Goal: Task Accomplishment & Management: Manage account settings

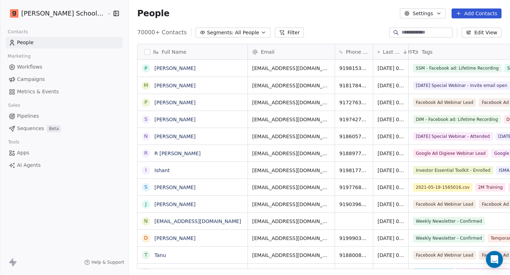
scroll to position [237, 400]
click at [43, 77] on link "Campaigns" at bounding box center [64, 80] width 117 height 12
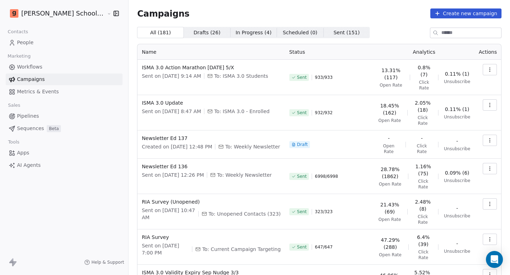
click at [487, 102] on icon "button" at bounding box center [490, 105] width 6 height 6
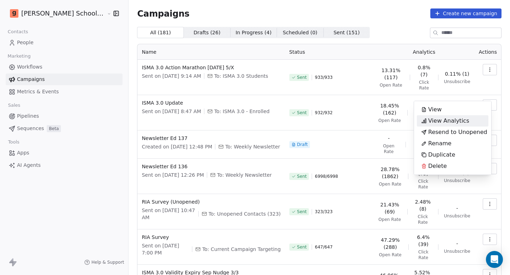
click at [430, 124] on span "View Analytics" at bounding box center [448, 121] width 41 height 8
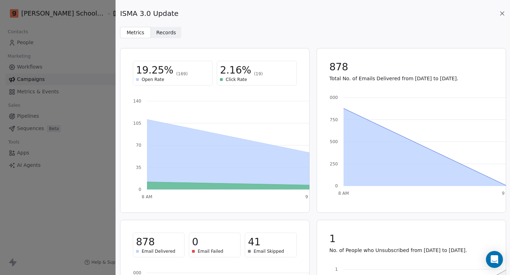
click at [240, 73] on span "2.16%" at bounding box center [235, 70] width 31 height 13
click at [500, 18] on div "ISMA 3.0 Update" at bounding box center [312, 13] width 385 height 10
click at [500, 17] on div "ISMA 3.0 Update" at bounding box center [312, 13] width 385 height 10
click at [501, 14] on icon at bounding box center [501, 13] width 7 height 7
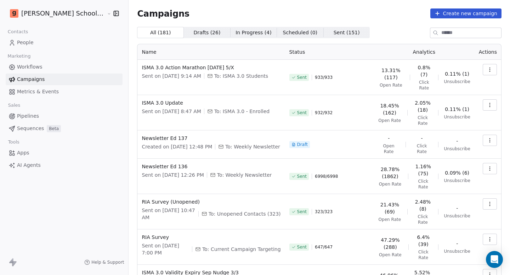
click at [48, 45] on link "People" at bounding box center [64, 43] width 117 height 12
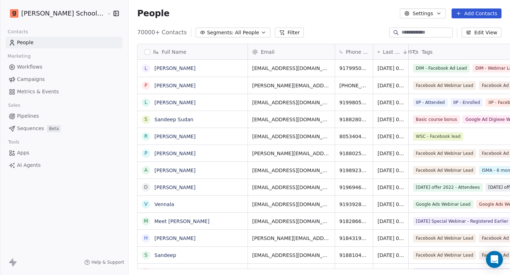
scroll to position [6, 6]
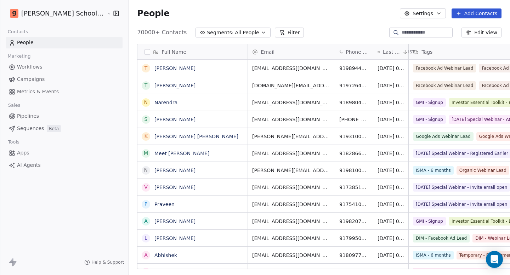
scroll to position [237, 400]
click at [229, 32] on button "Segments: All People" at bounding box center [232, 33] width 75 height 10
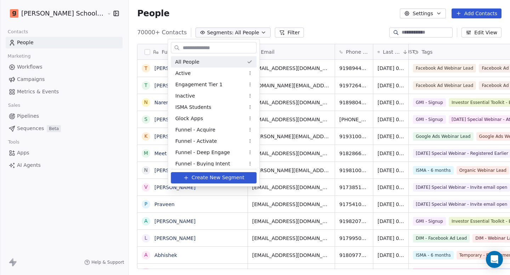
click at [239, 17] on html "Goela School of Finance LLP Contacts People Marketing Workflows Campaigns Metri…" at bounding box center [255, 137] width 510 height 275
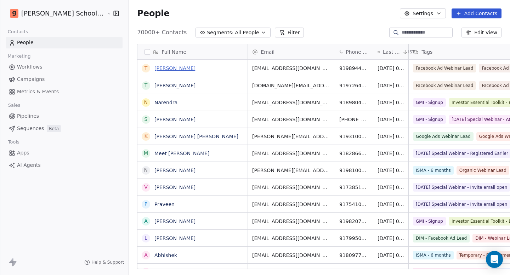
click at [166, 69] on link "Tarun Bharadwaj" at bounding box center [174, 68] width 41 height 6
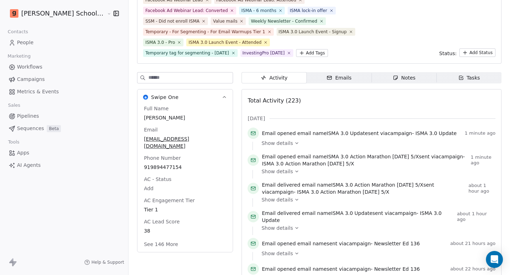
scroll to position [74, 0]
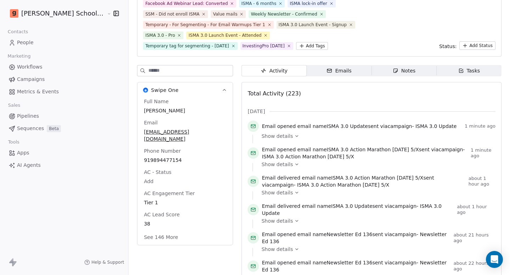
click at [141, 231] on button "See 146 More" at bounding box center [160, 237] width 42 height 13
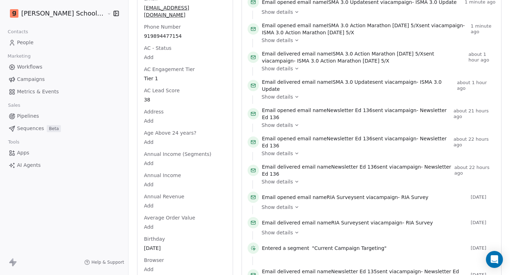
scroll to position [132, 0]
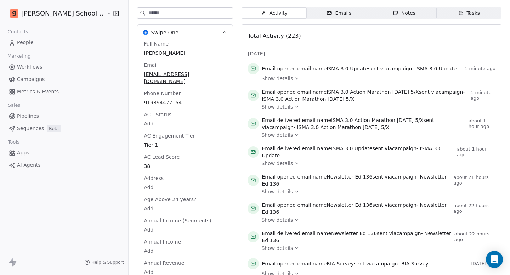
click at [161, 16] on input at bounding box center [190, 13] width 84 height 11
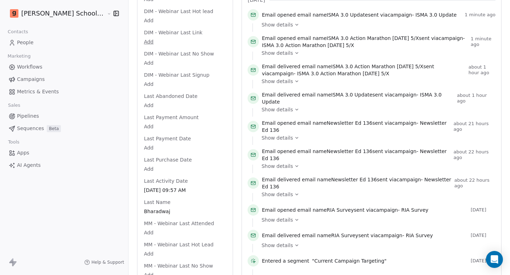
scroll to position [94, 0]
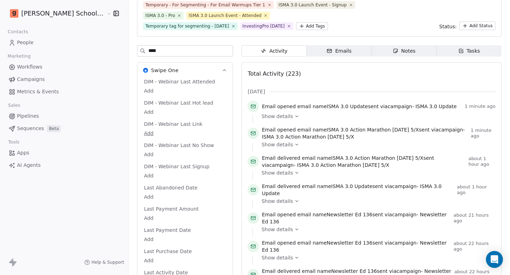
type input "****"
click at [52, 42] on link "People" at bounding box center [64, 43] width 117 height 12
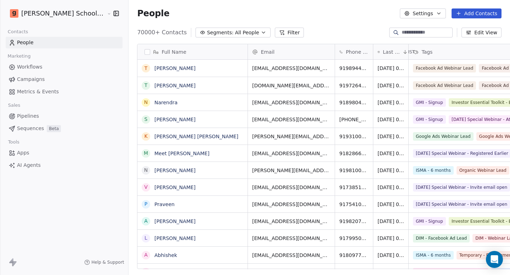
scroll to position [237, 400]
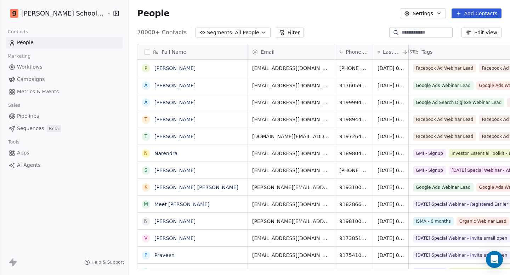
click at [275, 31] on button "Filter" at bounding box center [289, 33] width 29 height 10
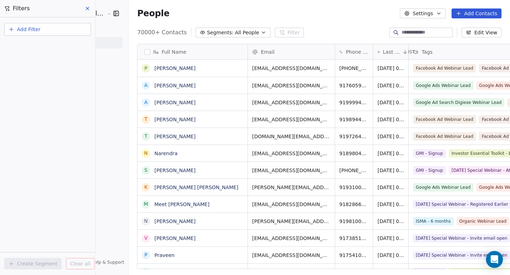
click at [53, 31] on button "Add Filter" at bounding box center [47, 29] width 87 height 13
click at [41, 48] on span "Contact properties" at bounding box center [35, 45] width 46 height 7
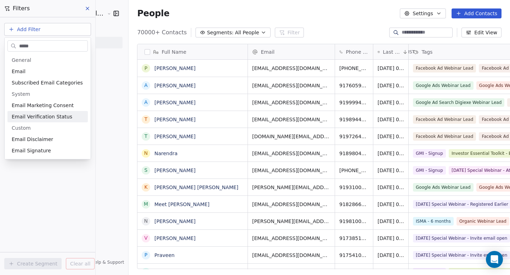
type input "*****"
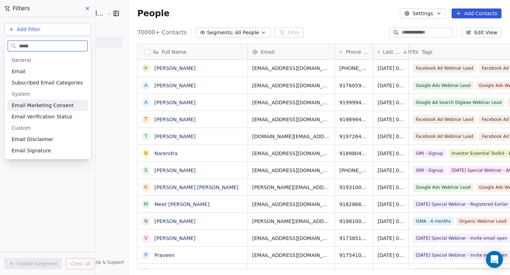
click at [43, 109] on span "Email Marketing Consent" at bounding box center [43, 105] width 62 height 7
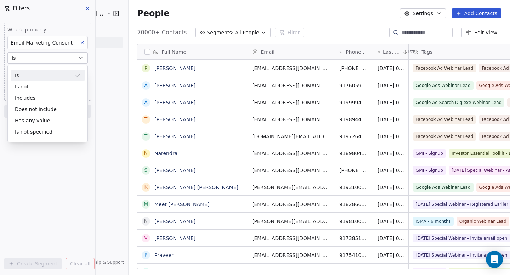
click at [40, 76] on div "Is" at bounding box center [48, 75] width 74 height 11
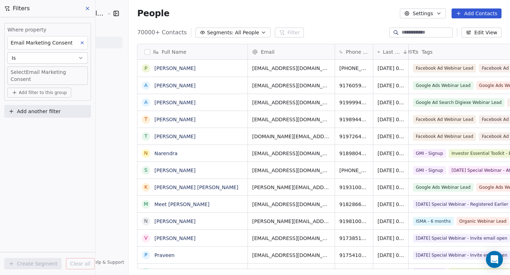
click at [41, 70] on body "Goela School of Finance LLP Contacts People Marketing Workflows Campaigns Metri…" at bounding box center [255, 137] width 510 height 275
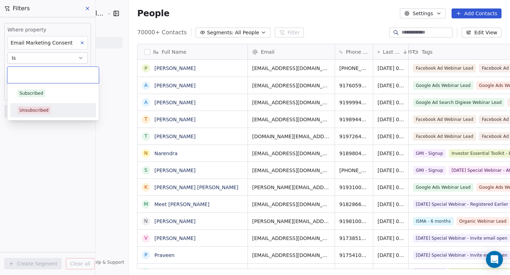
click at [37, 108] on div "Unsubscribed" at bounding box center [33, 110] width 29 height 6
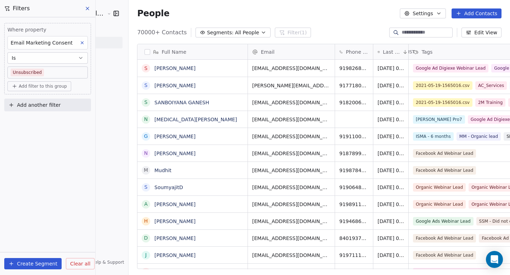
click at [47, 90] on button "Add filter to this group" at bounding box center [39, 86] width 64 height 10
click at [46, 101] on span "Contact properties" at bounding box center [38, 101] width 46 height 7
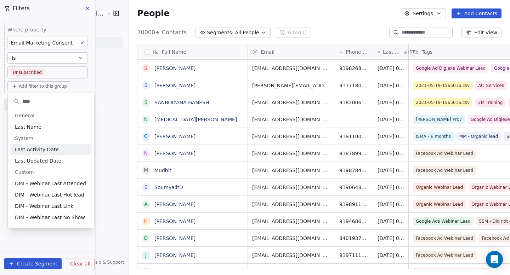
type input "****"
click at [54, 153] on span "Last Activity Date" at bounding box center [37, 149] width 44 height 7
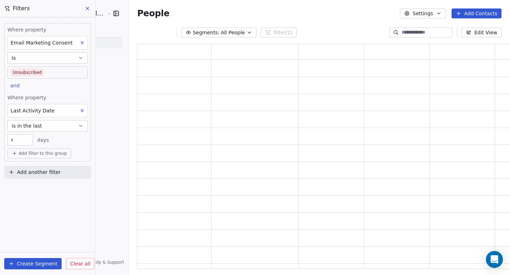
scroll to position [220, 383]
click at [50, 128] on button "is in the last" at bounding box center [47, 125] width 80 height 11
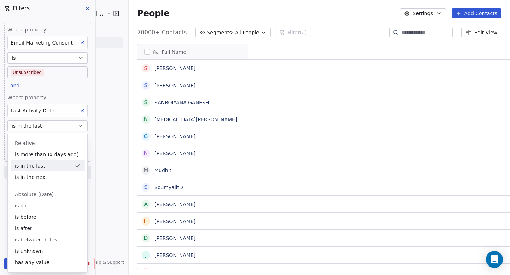
scroll to position [237, 400]
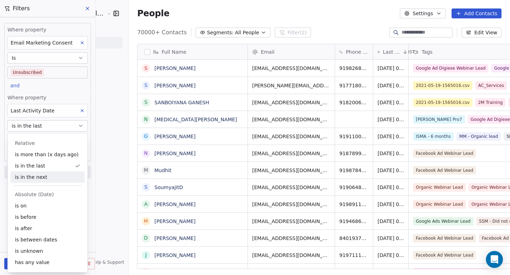
click at [47, 180] on div "is in the next" at bounding box center [48, 177] width 74 height 11
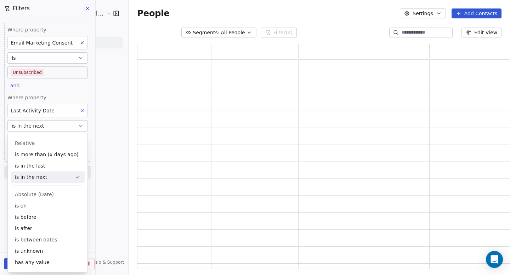
scroll to position [220, 383]
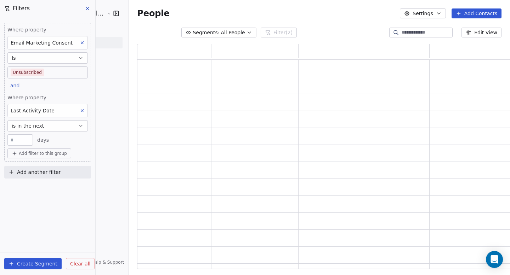
click at [29, 142] on input "**" at bounding box center [20, 140] width 22 height 5
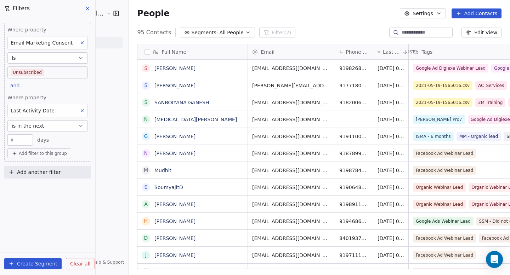
scroll to position [237, 400]
click at [45, 208] on div "Where property Email Marketing Consent Is Unsubscribed and Where property Last …" at bounding box center [47, 146] width 95 height 258
click at [23, 141] on input "***" at bounding box center [20, 140] width 22 height 5
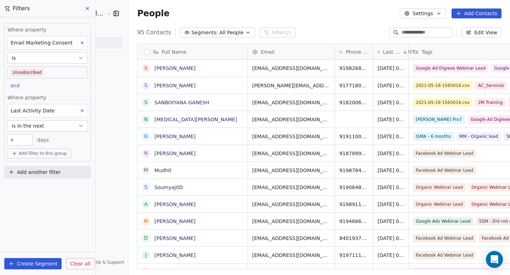
click at [52, 217] on div "Where property Email Marketing Consent Is Unsubscribed and Where property Last …" at bounding box center [47, 146] width 95 height 258
click at [30, 141] on input "***" at bounding box center [20, 140] width 22 height 5
type input "****"
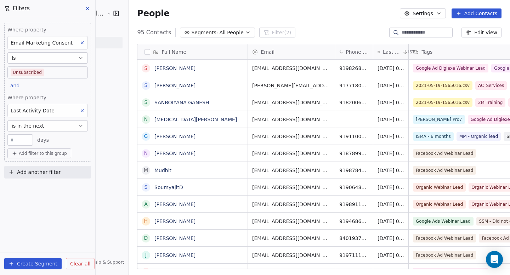
click at [46, 186] on div "Where property Email Marketing Consent Is Unsubscribed and Where property Last …" at bounding box center [47, 146] width 95 height 258
click at [51, 112] on span "Last Activity Date" at bounding box center [33, 111] width 44 height 6
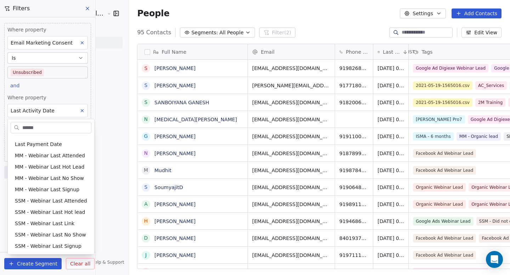
scroll to position [0, 0]
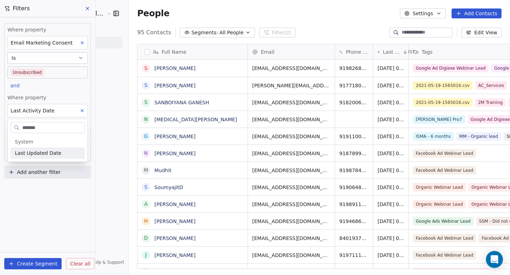
type input "*******"
click at [41, 153] on span "Last Updated Date" at bounding box center [38, 153] width 46 height 7
click at [65, 111] on div "Last Updated Date" at bounding box center [47, 110] width 80 height 13
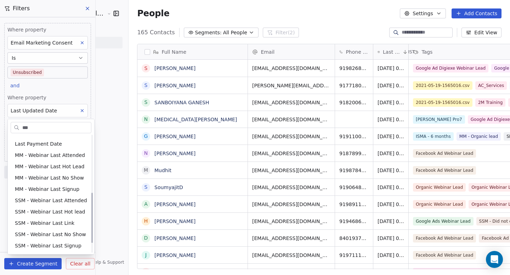
scroll to position [133, 0]
click at [45, 127] on input "****" at bounding box center [56, 128] width 70 height 10
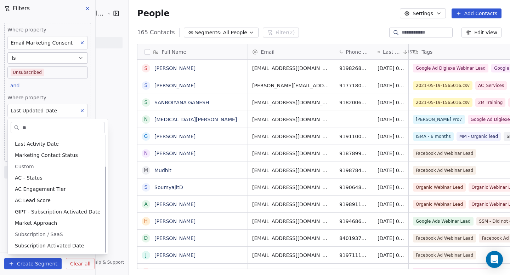
scroll to position [43, 0]
type input "**"
click at [42, 194] on div "AC Engagement Tier" at bounding box center [58, 189] width 94 height 11
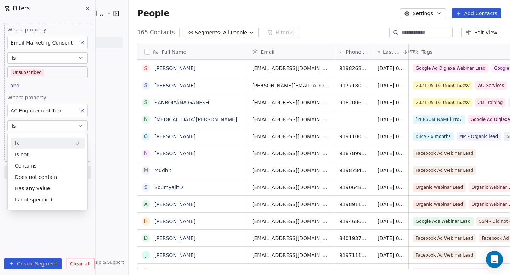
click at [46, 145] on div "Is" at bounding box center [48, 143] width 74 height 11
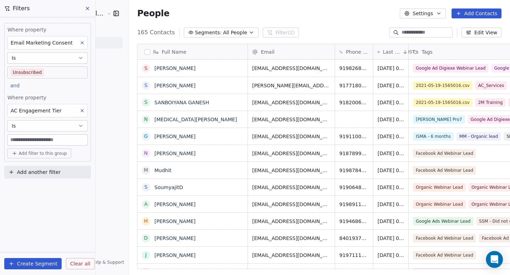
click at [47, 142] on input at bounding box center [48, 140] width 80 height 11
type input "*"
click at [57, 197] on div "Where property Email Marketing Consent Is Unsubscribed and Where property AC En…" at bounding box center [47, 146] width 95 height 258
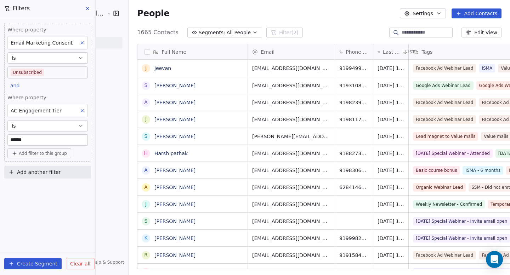
scroll to position [237, 400]
click at [35, 139] on input "******" at bounding box center [48, 140] width 80 height 11
click at [39, 195] on div "Where property Email Marketing Consent Is Unsubscribed and Where property AC En…" at bounding box center [47, 146] width 95 height 258
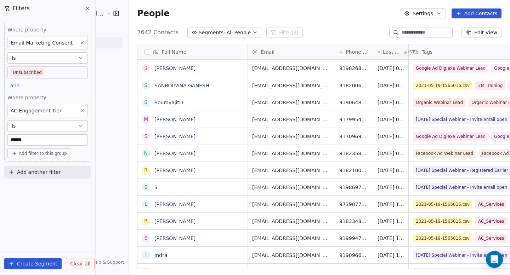
click at [40, 139] on input "******" at bounding box center [48, 140] width 80 height 11
type input "******"
click at [53, 194] on div "Where property Email Marketing Consent Is Unsubscribed and Where property AC En…" at bounding box center [47, 146] width 95 height 258
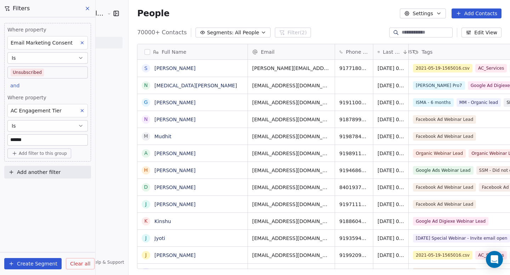
click at [144, 52] on button "button" at bounding box center [147, 52] width 6 height 6
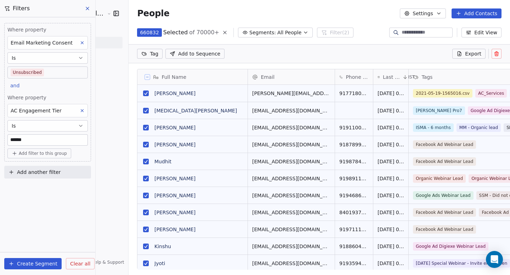
scroll to position [212, 400]
click at [144, 74] on button at bounding box center [147, 77] width 6 height 6
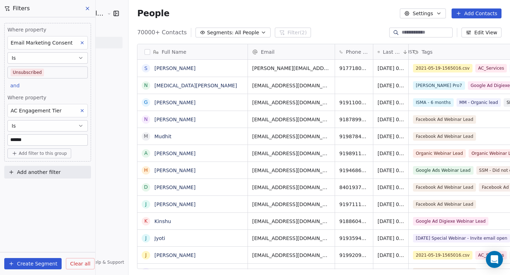
scroll to position [237, 400]
click at [88, 11] on button at bounding box center [87, 9] width 11 height 10
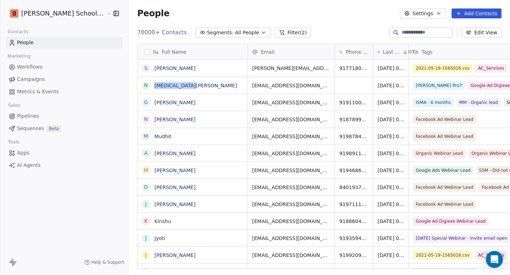
click at [235, 35] on span "All People" at bounding box center [247, 32] width 24 height 7
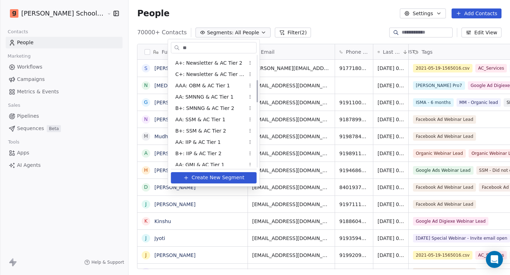
scroll to position [60, 0]
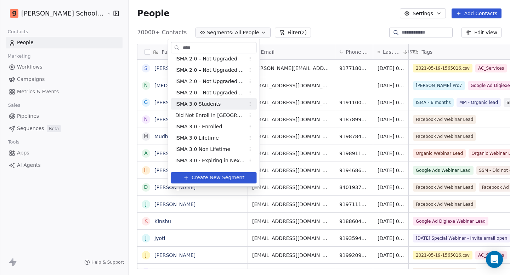
type input "****"
click at [223, 103] on div "ISMA 3.0 Students" at bounding box center [214, 103] width 86 height 11
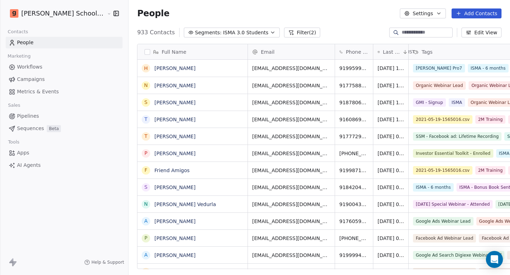
scroll to position [6, 6]
click at [144, 53] on button "button" at bounding box center [147, 52] width 6 height 6
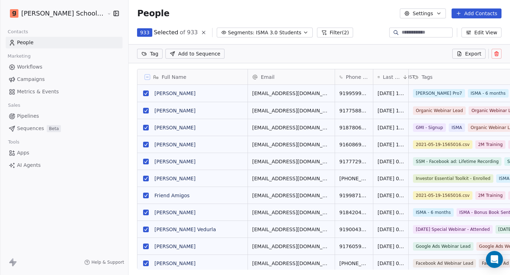
scroll to position [212, 400]
click at [469, 54] on span "Export" at bounding box center [473, 53] width 16 height 7
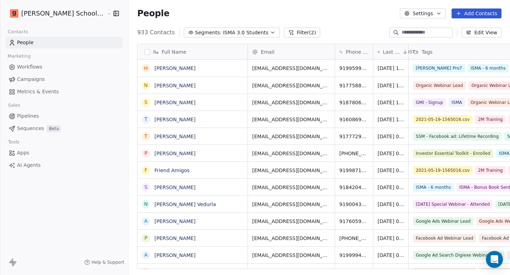
scroll to position [237, 400]
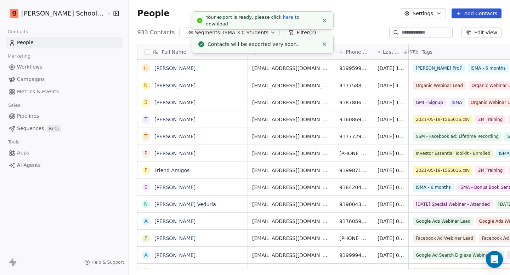
click at [285, 20] on link "here" at bounding box center [288, 17] width 10 height 5
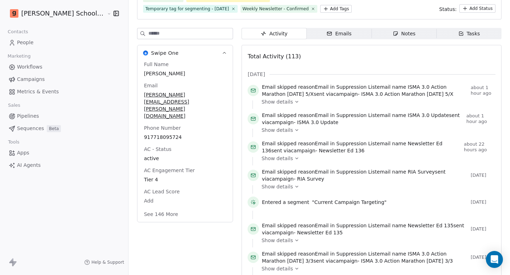
scroll to position [92, 0]
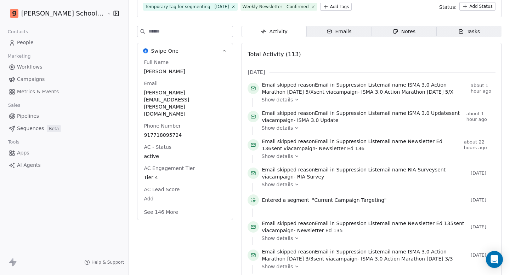
click at [147, 206] on button "See 146 More" at bounding box center [160, 212] width 42 height 13
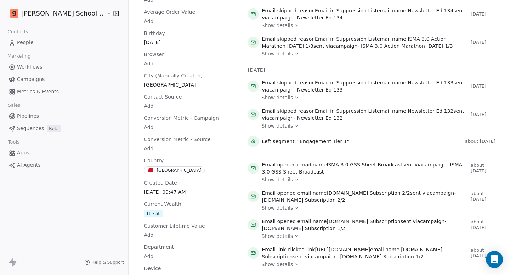
scroll to position [326, 0]
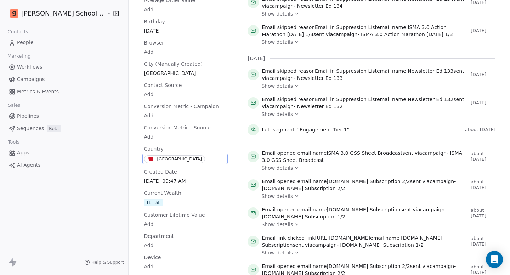
click at [157, 156] on div "Bahrain" at bounding box center [179, 159] width 45 height 6
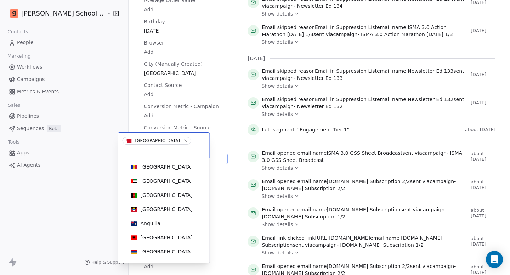
click at [110, 142] on html "Goela School of Finance LLP Contacts People Marketing Workflows Campaigns Metri…" at bounding box center [255, 137] width 510 height 275
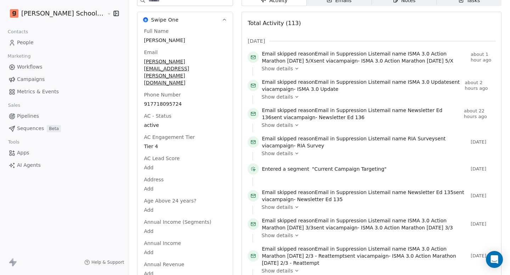
scroll to position [27, 0]
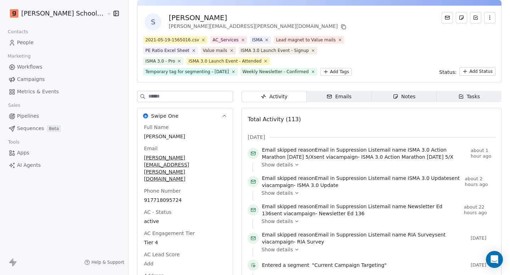
click at [148, 93] on input at bounding box center [190, 96] width 84 height 11
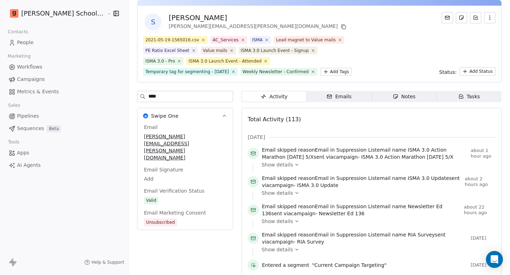
type input "*****"
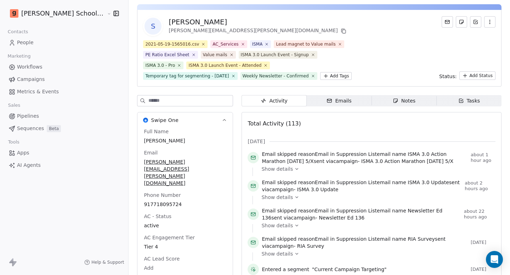
scroll to position [0, 0]
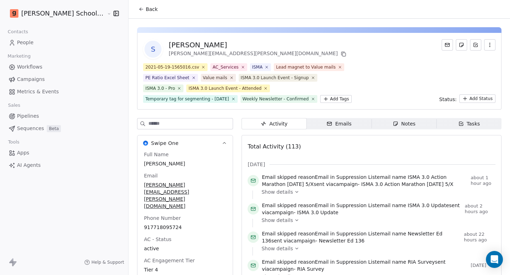
click at [52, 43] on link "People" at bounding box center [64, 43] width 117 height 12
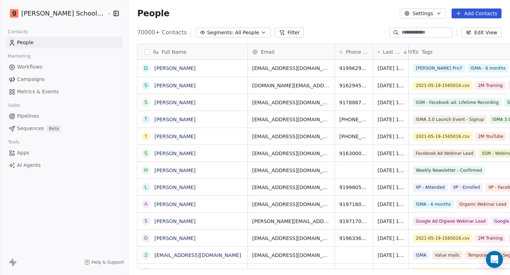
scroll to position [237, 400]
click at [279, 33] on icon at bounding box center [282, 33] width 6 height 6
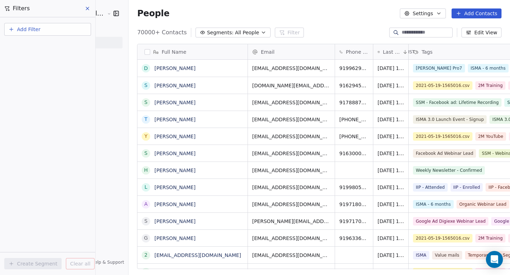
click at [23, 32] on span "Add Filter" at bounding box center [28, 29] width 23 height 7
click at [32, 45] on span "Contact properties" at bounding box center [35, 45] width 46 height 7
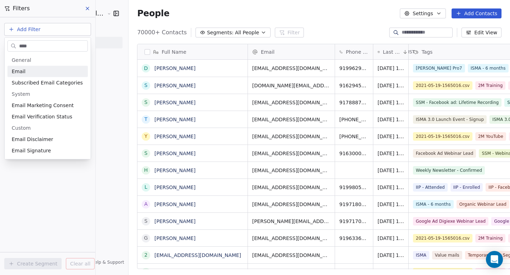
type input "*****"
click at [46, 102] on span "Email Marketing Consent" at bounding box center [43, 105] width 62 height 7
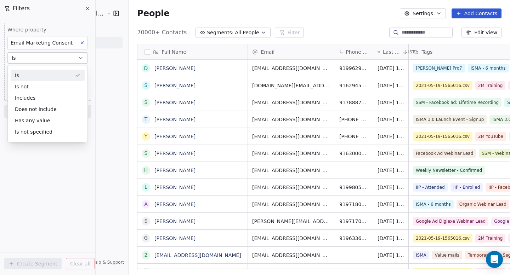
click at [42, 80] on div "Is" at bounding box center [48, 75] width 74 height 11
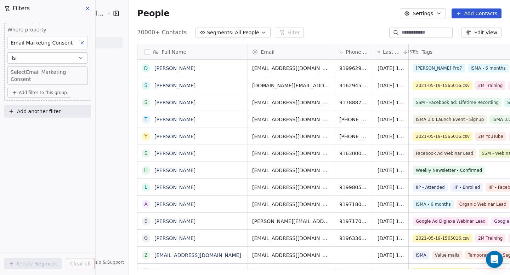
click at [45, 76] on body "Goela School of Finance LLP Contacts People Marketing Workflows Campaigns Metri…" at bounding box center [255, 137] width 510 height 275
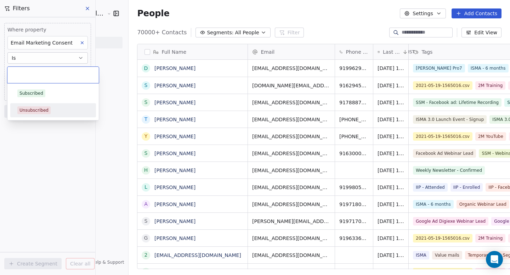
click at [41, 110] on div "Unsubscribed" at bounding box center [33, 110] width 29 height 6
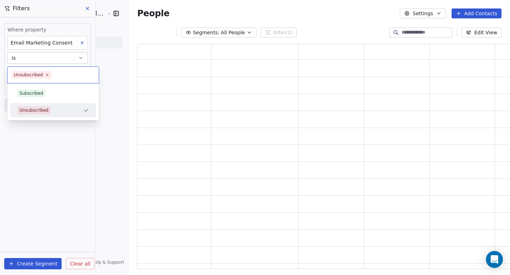
scroll to position [220, 383]
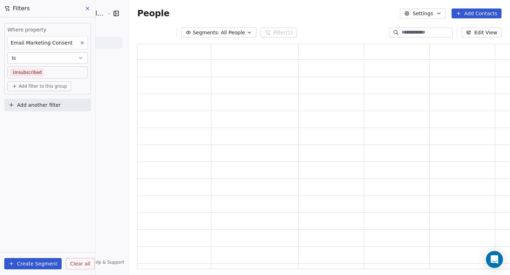
click at [39, 120] on div "Where property Email Marketing Consent Is Unsubscribed Add filter to this group…" at bounding box center [47, 146] width 95 height 258
click at [48, 85] on span "Add filter to this group" at bounding box center [43, 87] width 48 height 6
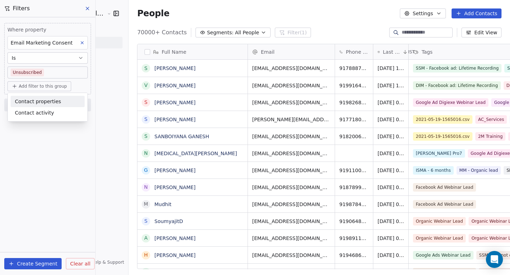
scroll to position [237, 400]
click at [45, 103] on span "Contact properties" at bounding box center [38, 101] width 46 height 7
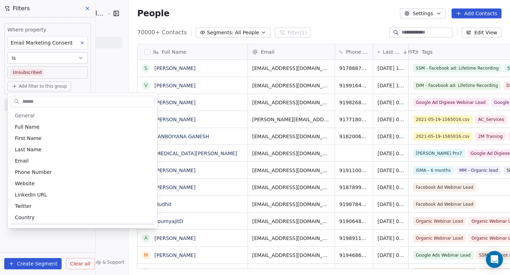
click at [43, 237] on html "Goela School of Finance LLP Contacts People Marketing Workflows Campaigns Metri…" at bounding box center [255, 137] width 510 height 275
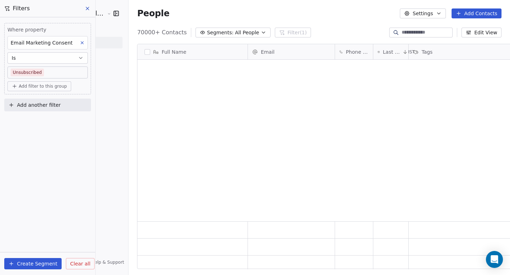
scroll to position [10628, 0]
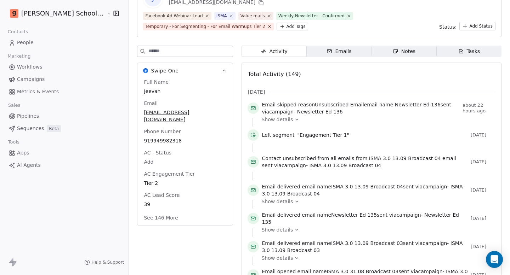
scroll to position [53, 0]
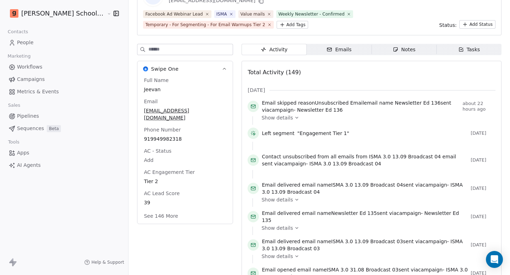
click at [144, 210] on button "See 146 More" at bounding box center [160, 216] width 42 height 13
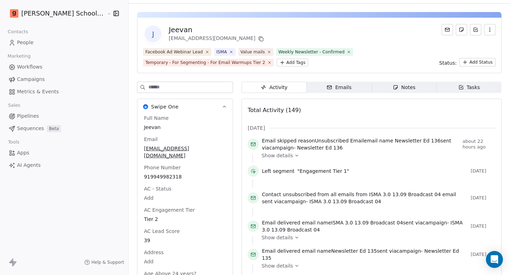
scroll to position [0, 0]
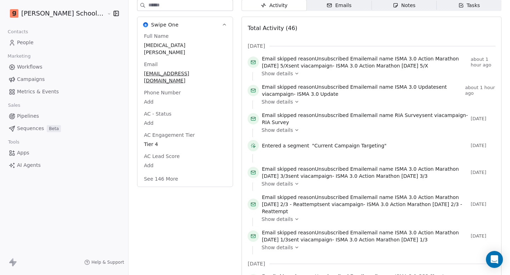
scroll to position [138, 0]
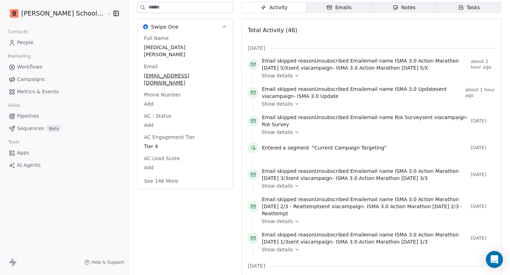
click at [139, 175] on button "See 146 More" at bounding box center [160, 181] width 42 height 13
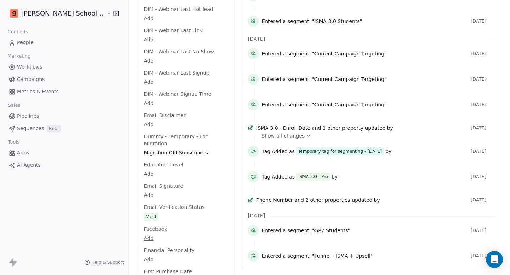
scroll to position [760, 0]
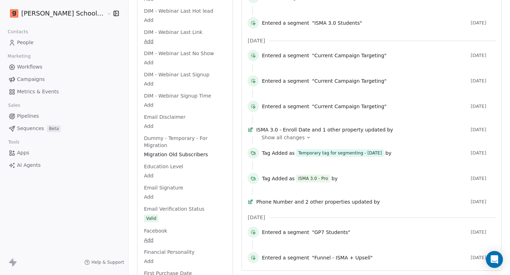
click at [306, 135] on icon at bounding box center [308, 137] width 5 height 5
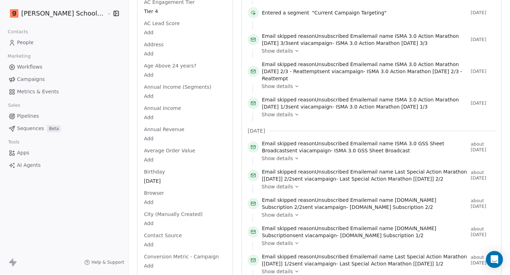
scroll to position [272, 0]
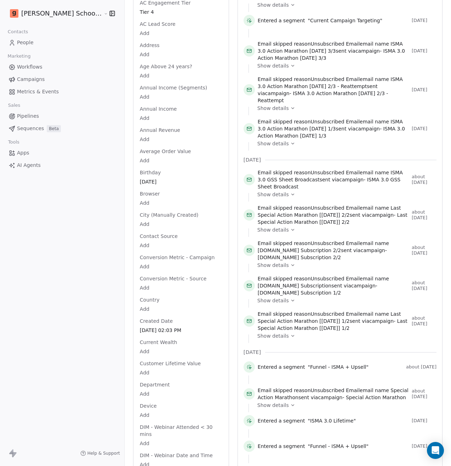
scroll to position [264, 0]
